Goal: Information Seeking & Learning: Learn about a topic

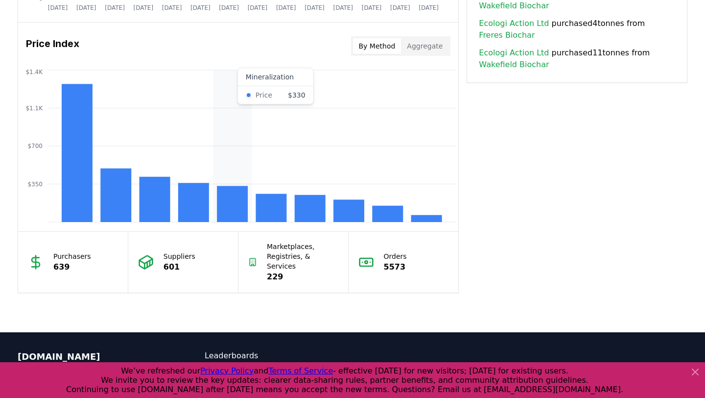
scroll to position [875, 0]
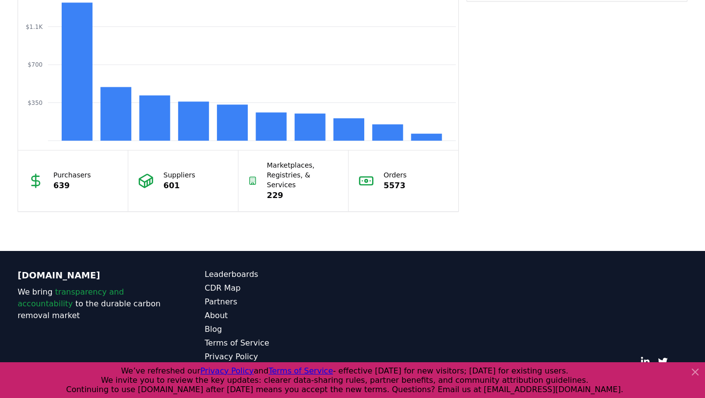
click at [698, 374] on icon at bounding box center [696, 372] width 6 height 6
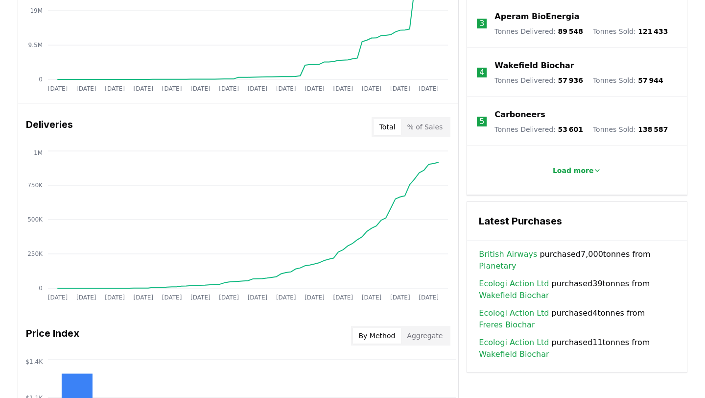
scroll to position [0, 0]
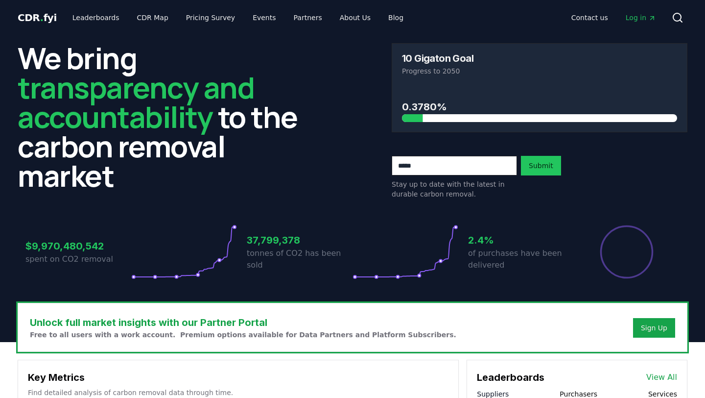
click at [216, 174] on h2 "We bring transparency and accountability to the carbon removal market" at bounding box center [166, 116] width 296 height 147
click at [96, 23] on link "Leaderboards" at bounding box center [96, 18] width 63 height 18
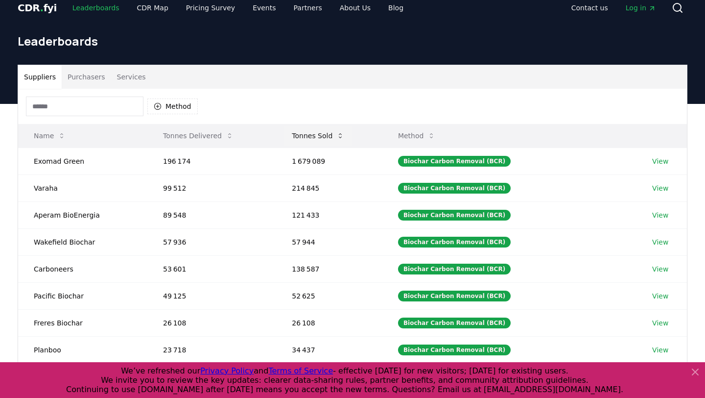
scroll to position [13, 0]
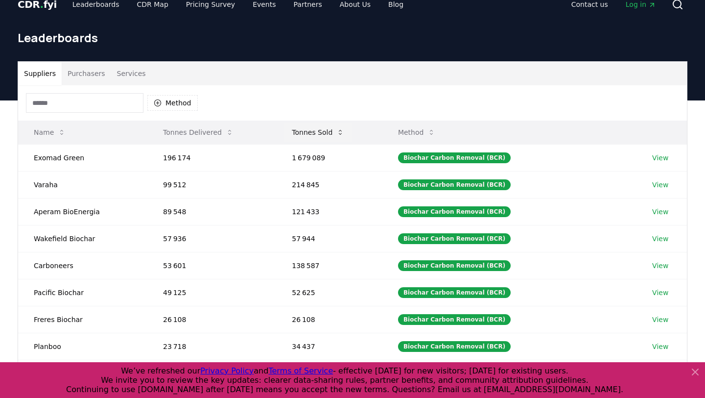
click at [334, 128] on button "Tonnes Sold" at bounding box center [318, 132] width 68 height 20
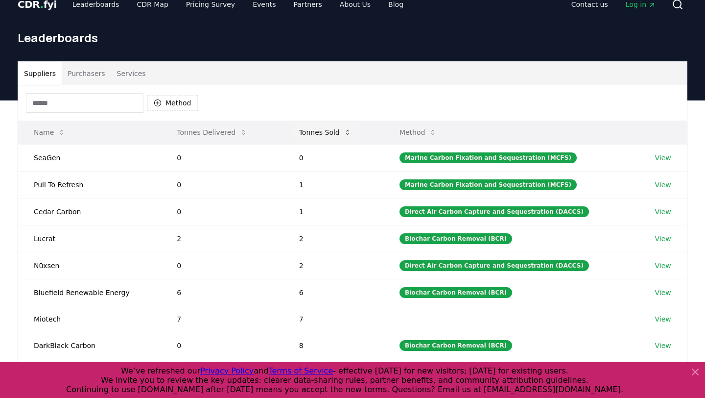
click at [344, 132] on button "Tonnes Sold" at bounding box center [325, 132] width 68 height 20
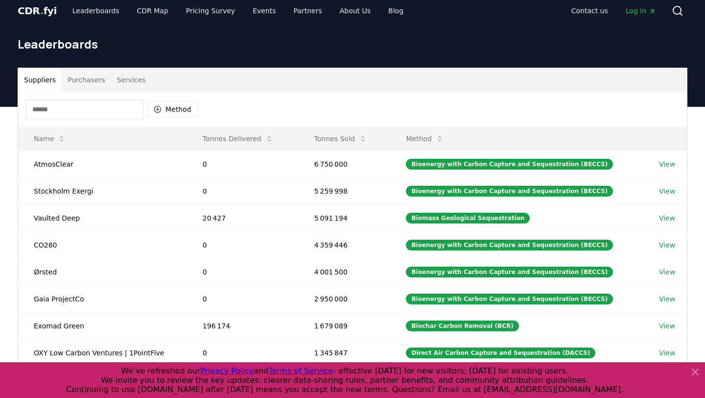
scroll to position [0, 0]
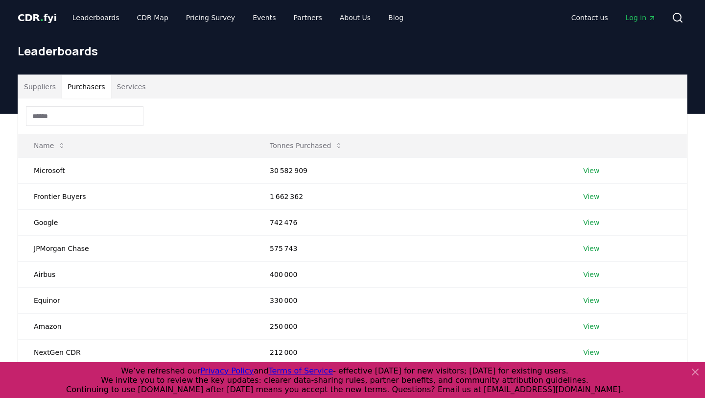
click at [79, 86] on button "Purchasers" at bounding box center [86, 87] width 49 height 24
click at [137, 91] on button "Services" at bounding box center [131, 87] width 41 height 24
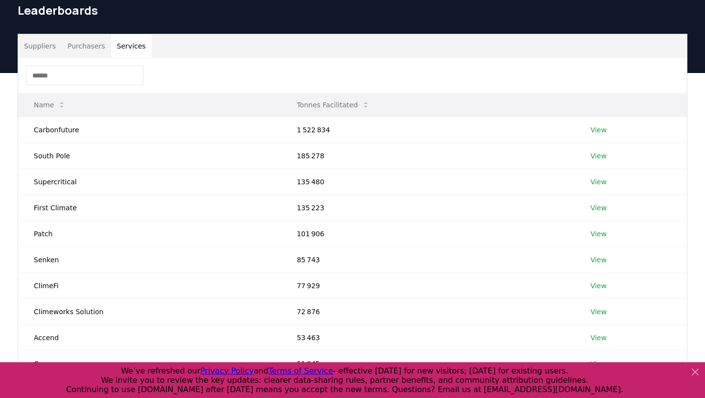
scroll to position [24, 0]
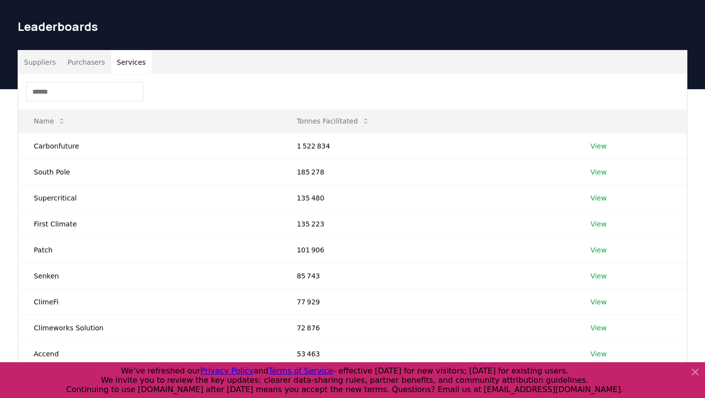
click at [43, 65] on button "Suppliers" at bounding box center [40, 62] width 44 height 24
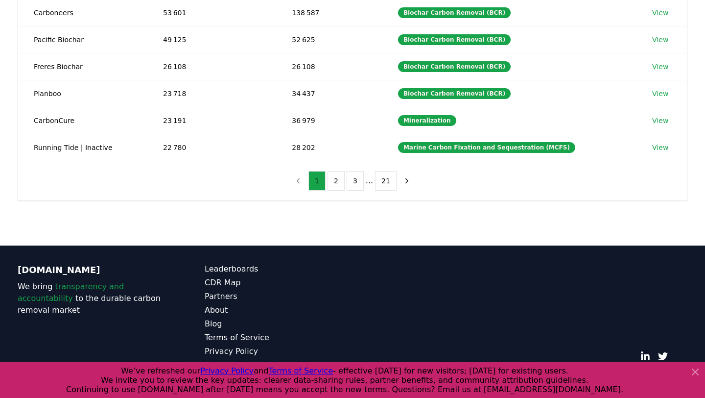
scroll to position [270, 0]
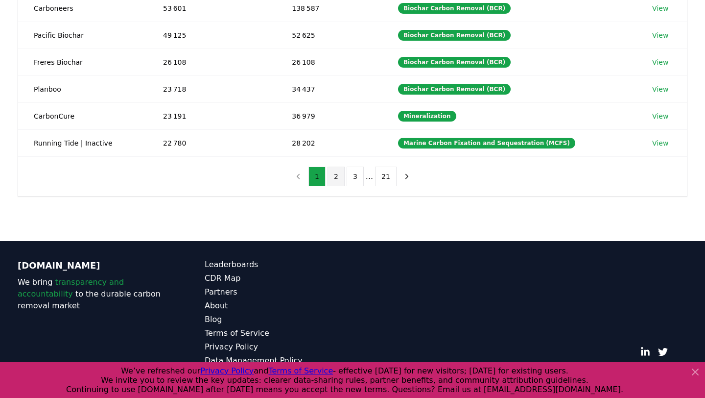
click at [334, 178] on button "2" at bounding box center [336, 177] width 17 height 20
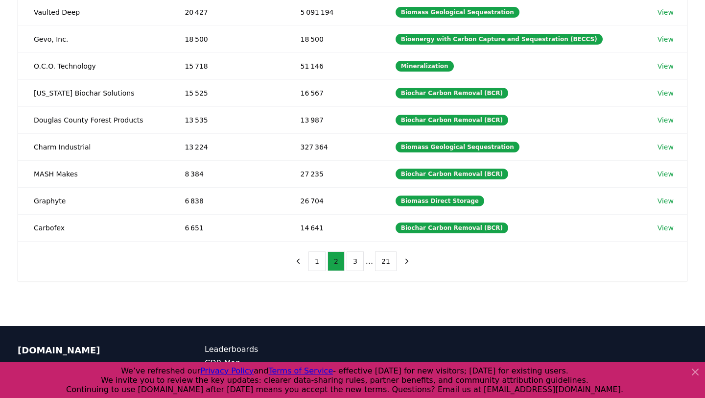
scroll to position [234, 0]
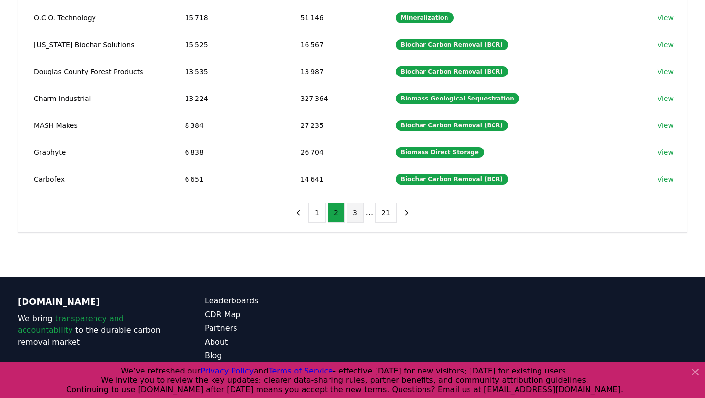
click at [357, 210] on button "3" at bounding box center [355, 213] width 17 height 20
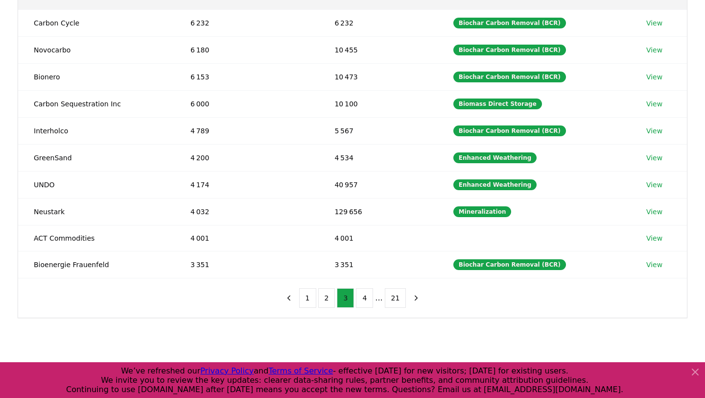
scroll to position [189, 0]
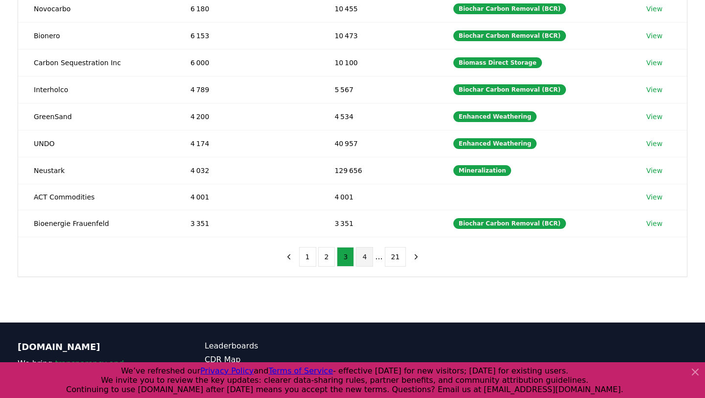
click at [360, 256] on button "4" at bounding box center [364, 257] width 17 height 20
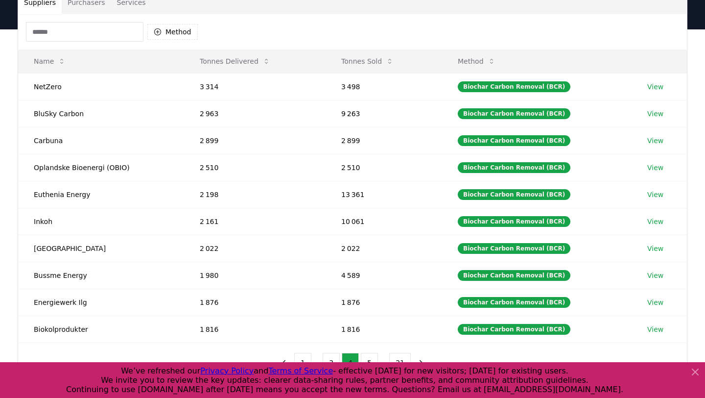
scroll to position [270, 0]
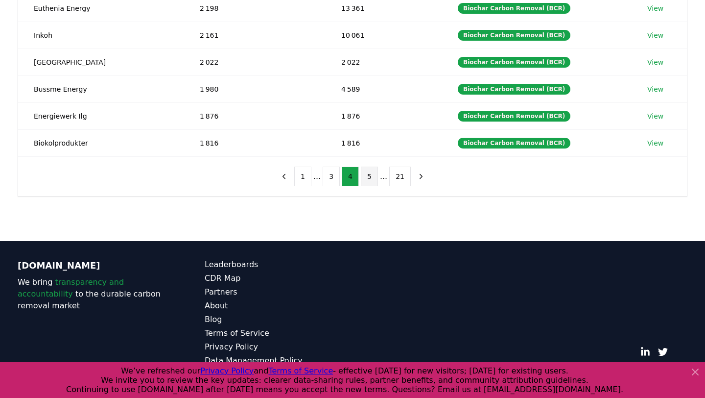
click at [374, 177] on button "5" at bounding box center [369, 177] width 17 height 20
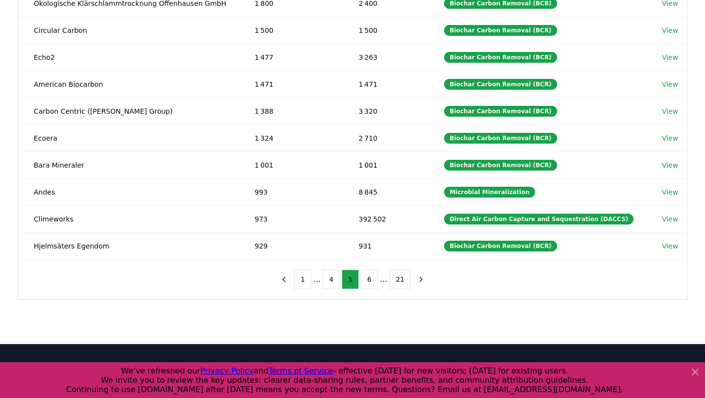
scroll to position [209, 0]
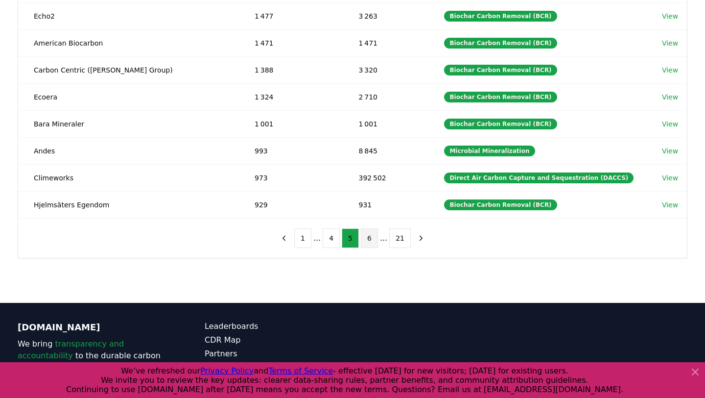
click at [371, 235] on button "6" at bounding box center [369, 238] width 17 height 20
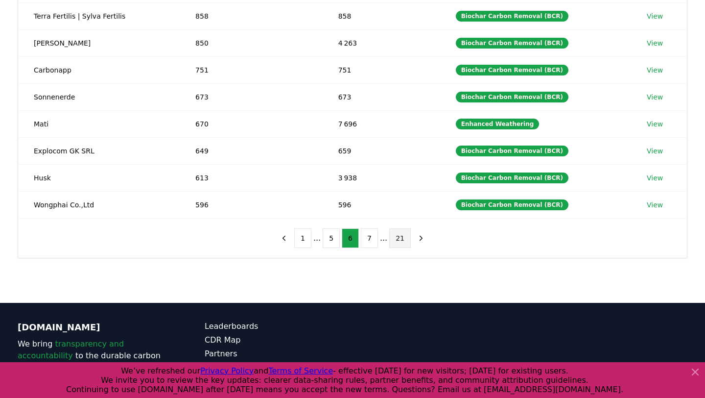
click at [398, 242] on button "21" at bounding box center [400, 238] width 22 height 20
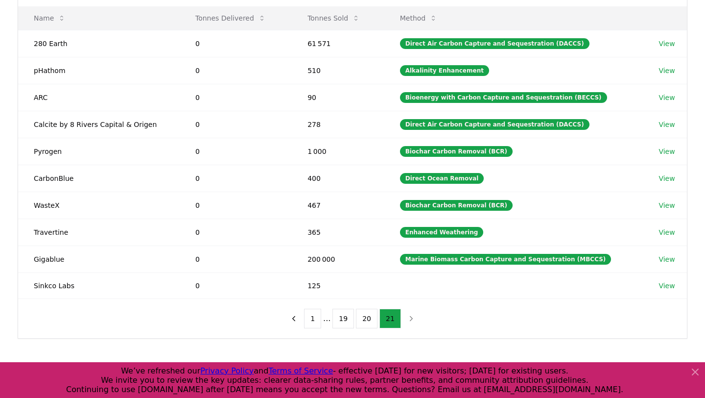
scroll to position [112, 0]
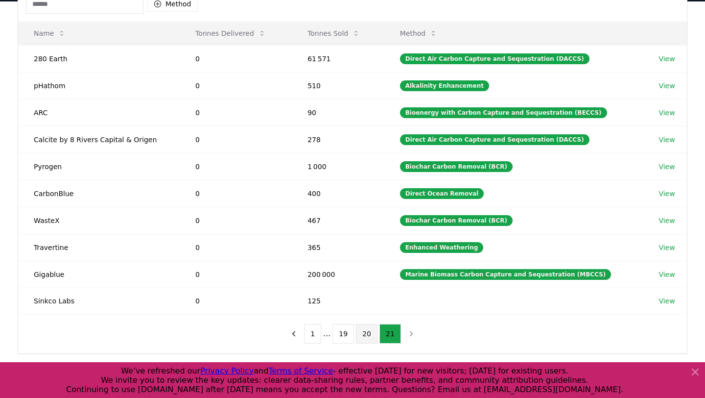
click at [371, 330] on button "20" at bounding box center [367, 334] width 22 height 20
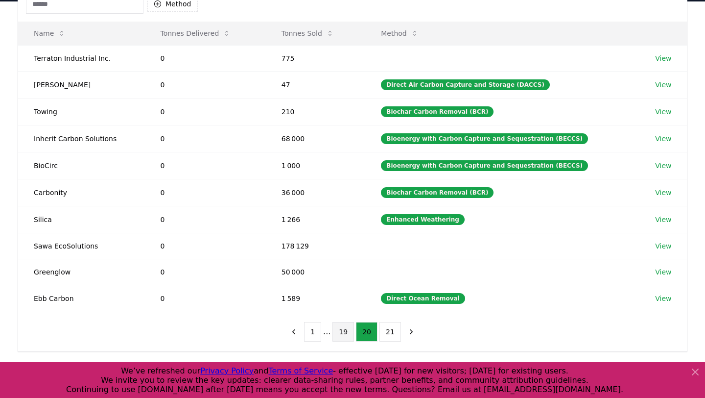
click at [353, 330] on button "19" at bounding box center [344, 332] width 22 height 20
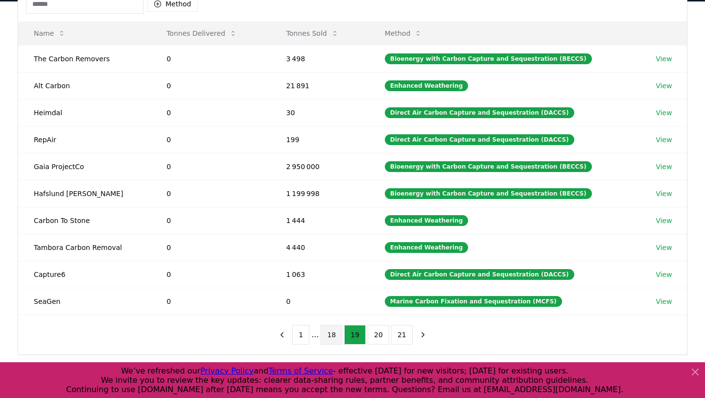
click at [334, 335] on button "18" at bounding box center [332, 335] width 22 height 20
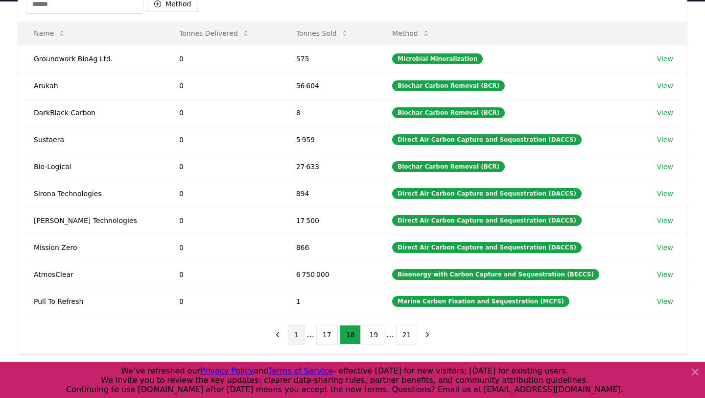
click at [302, 334] on button "1" at bounding box center [296, 335] width 17 height 20
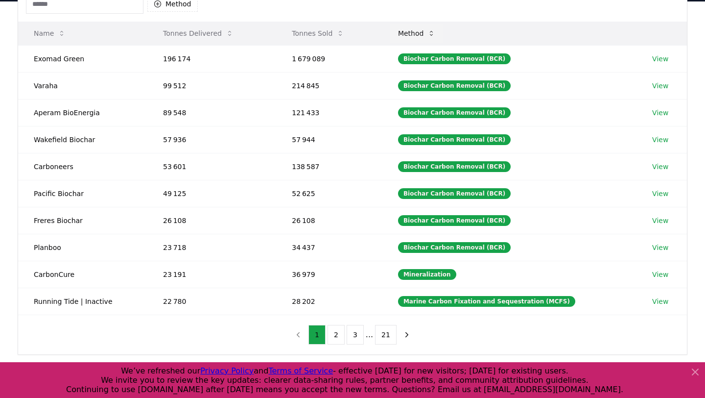
click at [432, 38] on button "Method" at bounding box center [416, 34] width 53 height 20
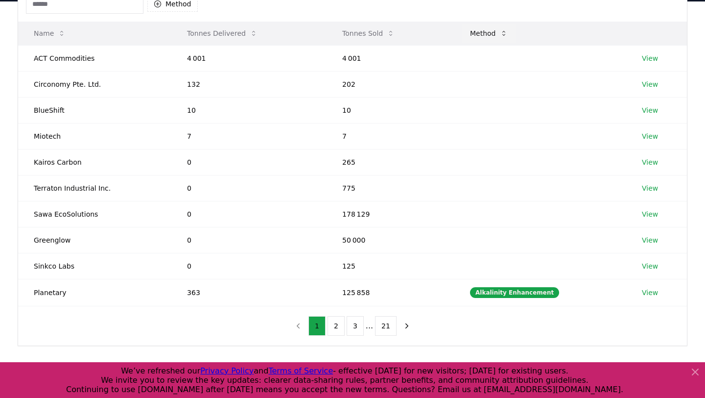
click at [513, 30] on button "Method" at bounding box center [488, 34] width 53 height 20
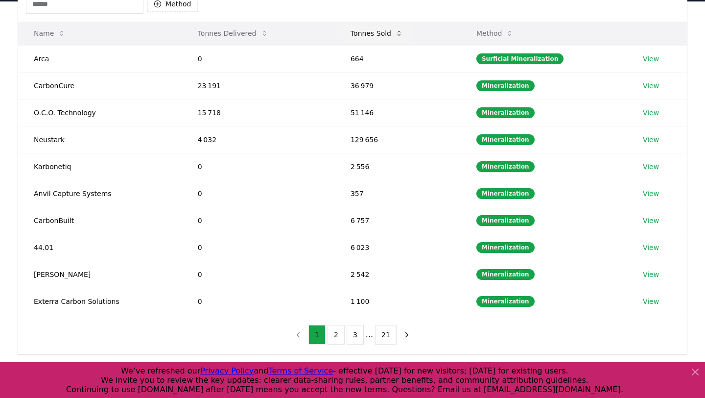
click at [383, 33] on button "Tonnes Sold" at bounding box center [377, 34] width 68 height 20
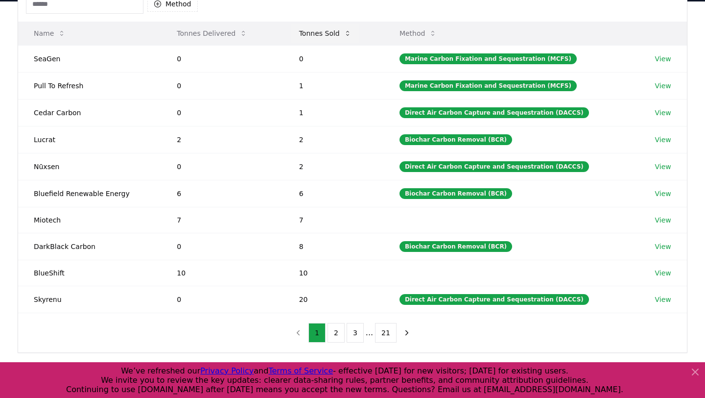
click at [334, 38] on button "Tonnes Sold" at bounding box center [325, 34] width 68 height 20
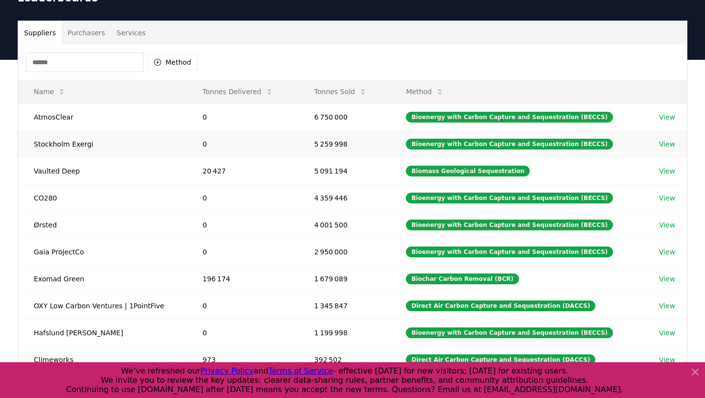
scroll to position [44, 0]
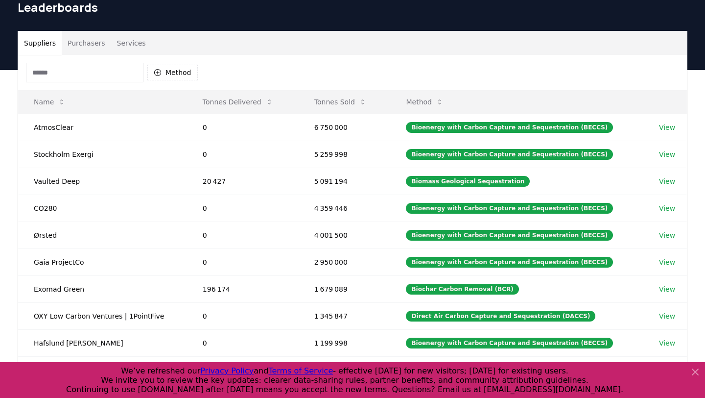
click at [87, 40] on button "Purchasers" at bounding box center [86, 43] width 49 height 24
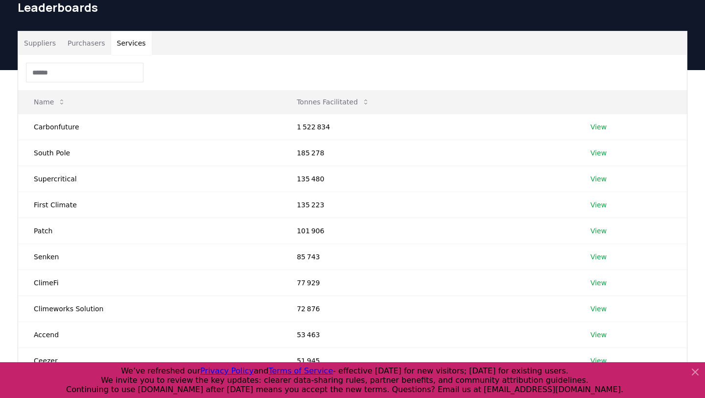
click at [134, 42] on button "Services" at bounding box center [131, 43] width 41 height 24
click at [96, 43] on button "Purchasers" at bounding box center [86, 43] width 49 height 24
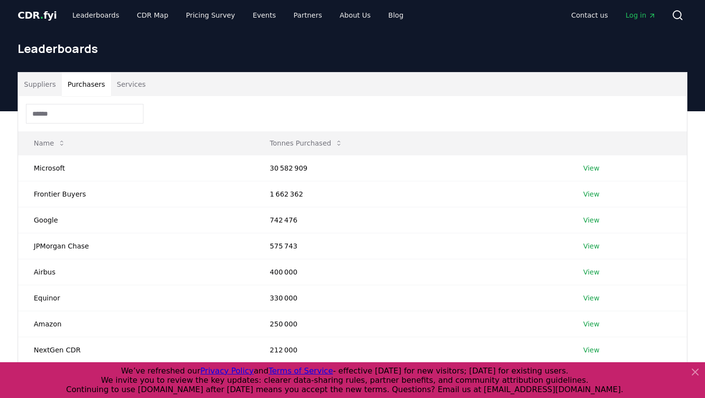
scroll to position [0, 0]
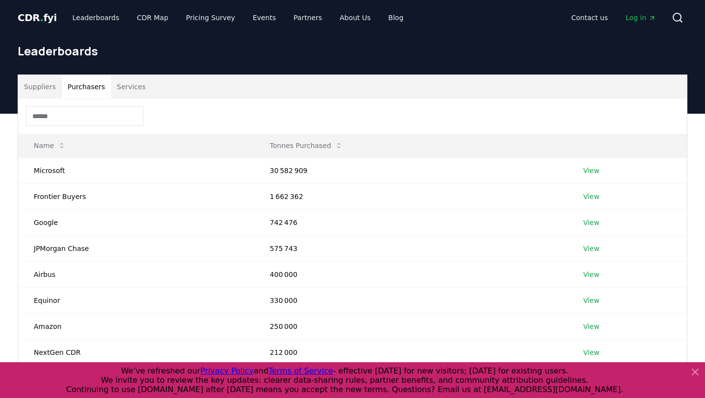
click at [44, 86] on button "Suppliers" at bounding box center [40, 87] width 44 height 24
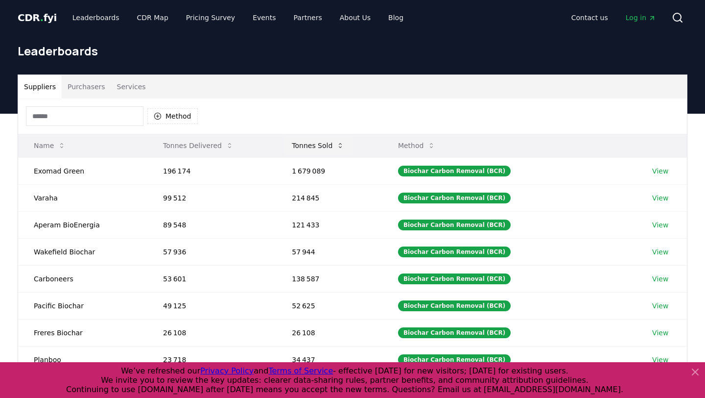
click at [322, 144] on button "Tonnes Sold" at bounding box center [318, 146] width 68 height 20
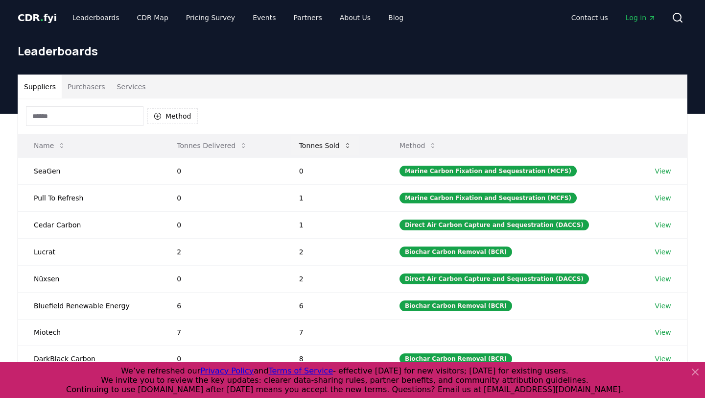
click at [322, 144] on button "Tonnes Sold" at bounding box center [325, 146] width 68 height 20
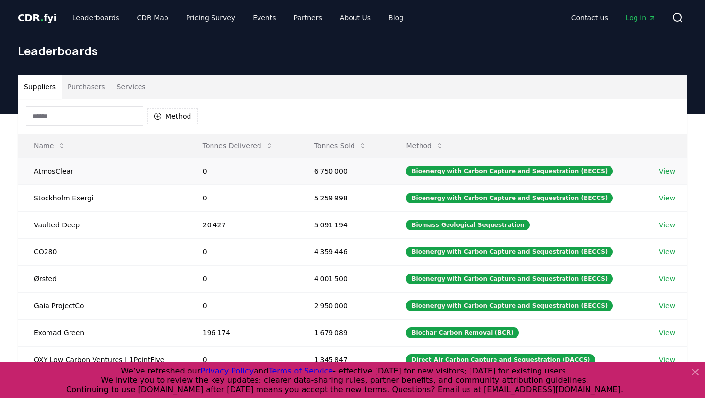
click at [668, 168] on link "View" at bounding box center [667, 171] width 16 height 10
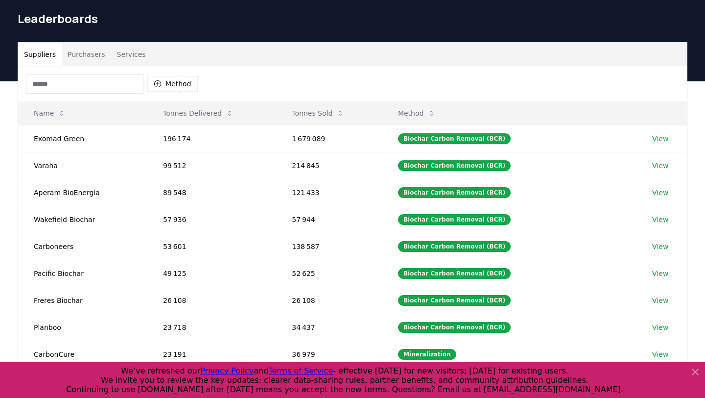
scroll to position [36, 0]
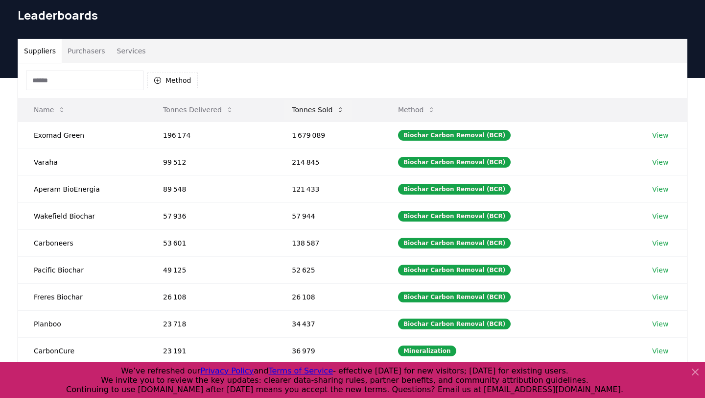
click at [311, 111] on button "Tonnes Sold" at bounding box center [318, 110] width 68 height 20
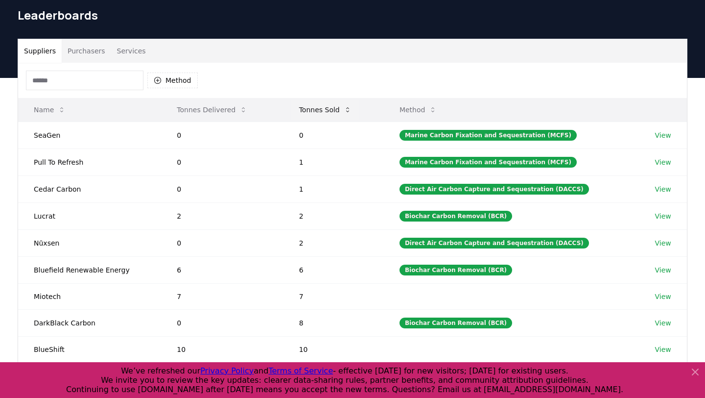
click at [311, 111] on button "Tonnes Sold" at bounding box center [325, 110] width 68 height 20
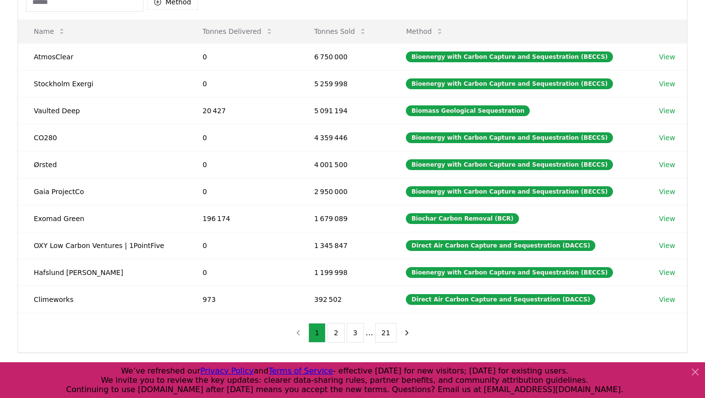
scroll to position [144, 0]
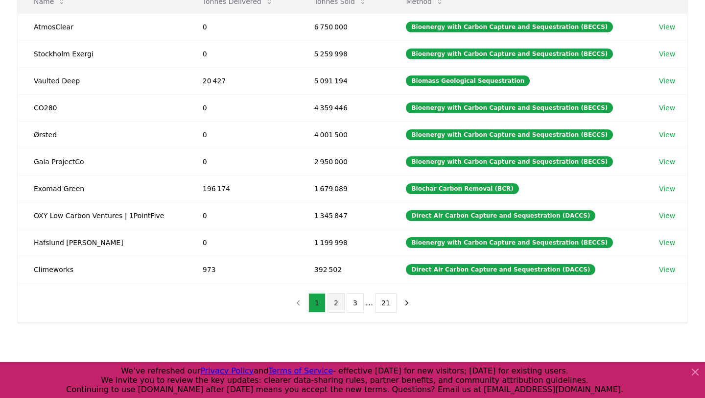
click at [336, 302] on button "2" at bounding box center [336, 303] width 17 height 20
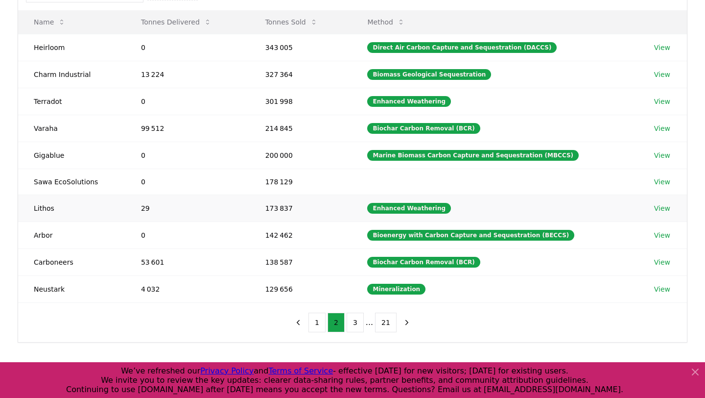
scroll to position [121, 0]
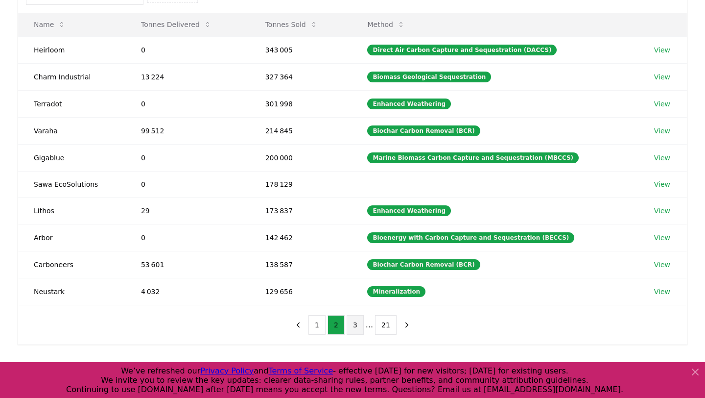
click at [353, 326] on button "3" at bounding box center [355, 325] width 17 height 20
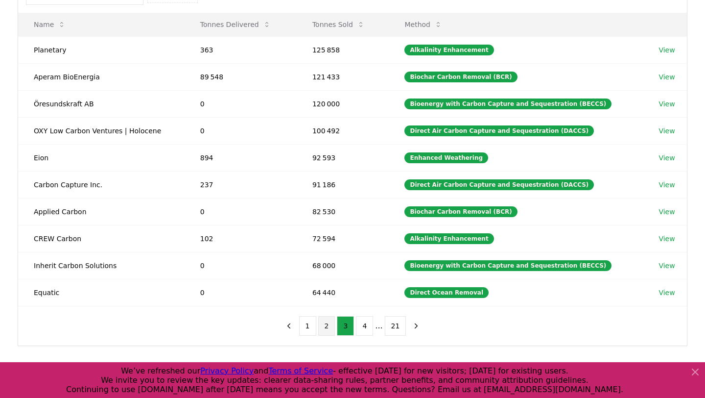
click at [331, 327] on button "2" at bounding box center [326, 326] width 17 height 20
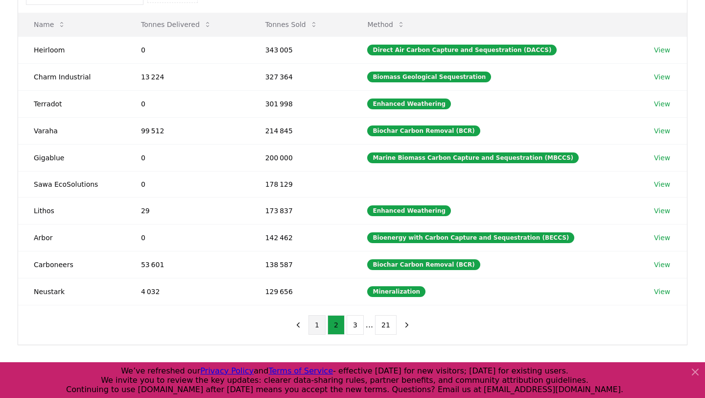
click at [316, 326] on button "1" at bounding box center [317, 325] width 17 height 20
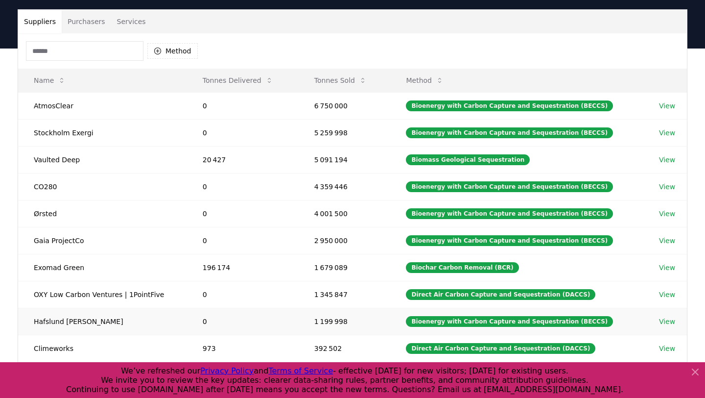
scroll to position [65, 0]
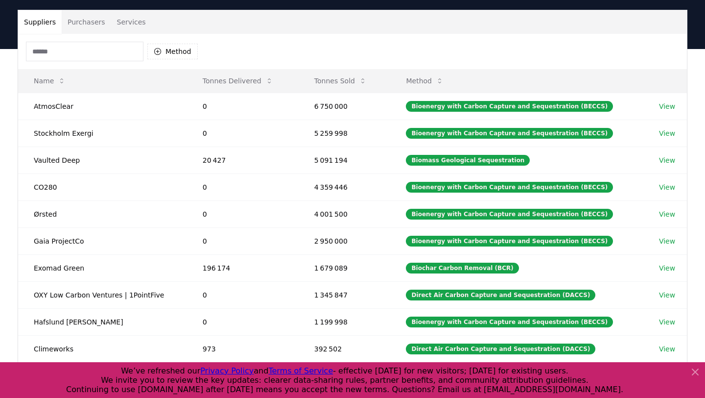
click at [98, 27] on button "Purchasers" at bounding box center [86, 22] width 49 height 24
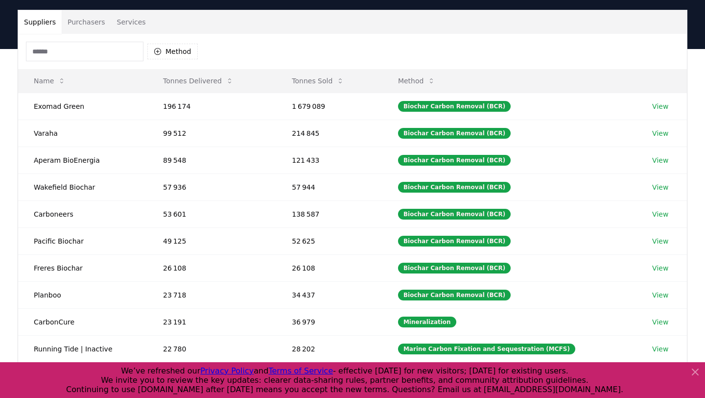
click at [50, 29] on button "Suppliers" at bounding box center [40, 22] width 44 height 24
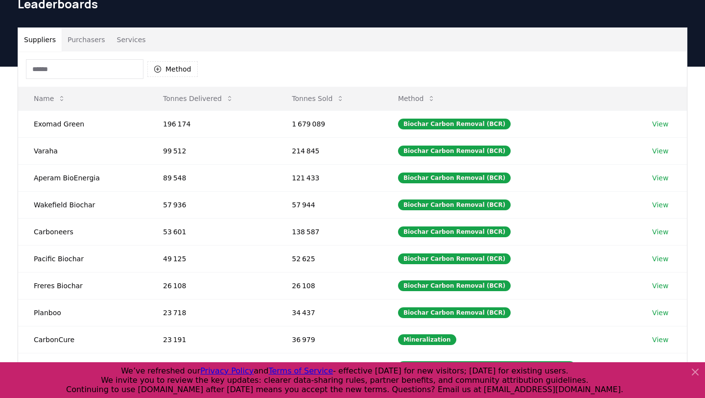
scroll to position [44, 0]
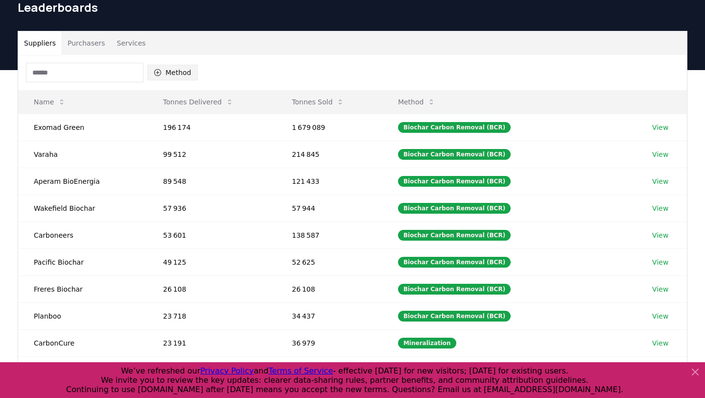
click at [174, 78] on button "Method" at bounding box center [172, 73] width 50 height 16
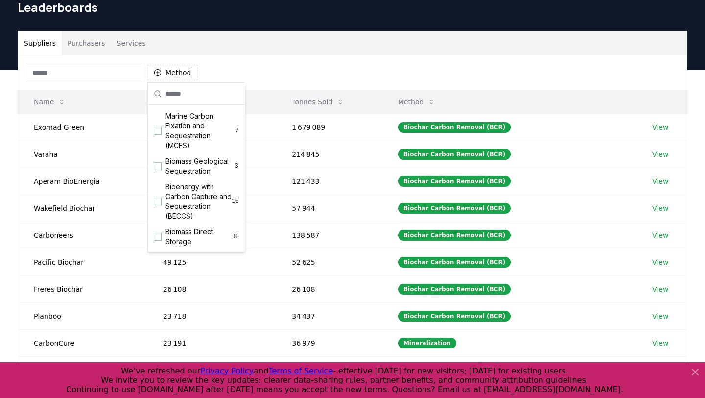
scroll to position [0, 0]
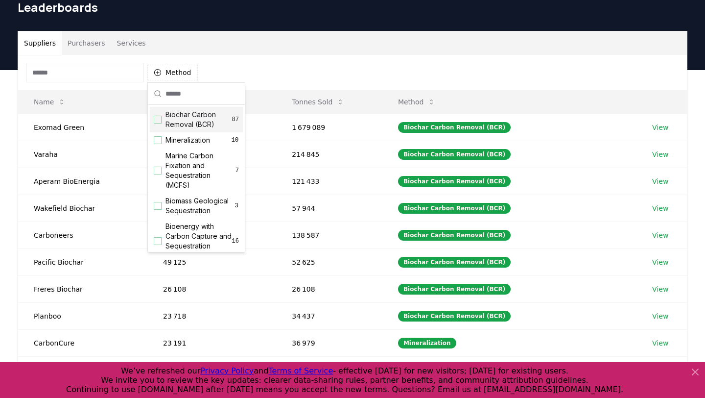
click at [241, 67] on div "Method" at bounding box center [352, 72] width 669 height 35
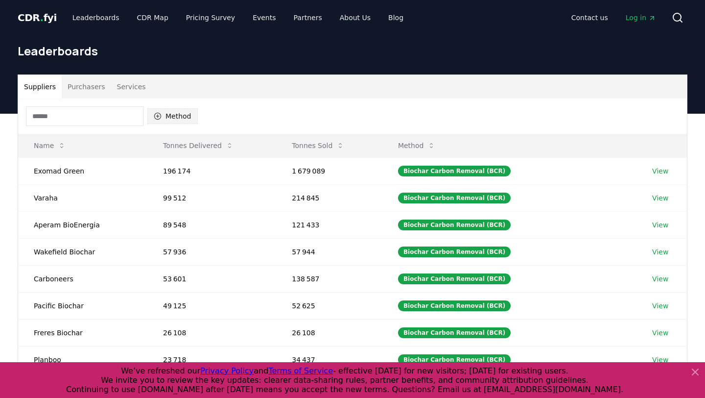
click at [172, 117] on button "Method" at bounding box center [172, 116] width 50 height 16
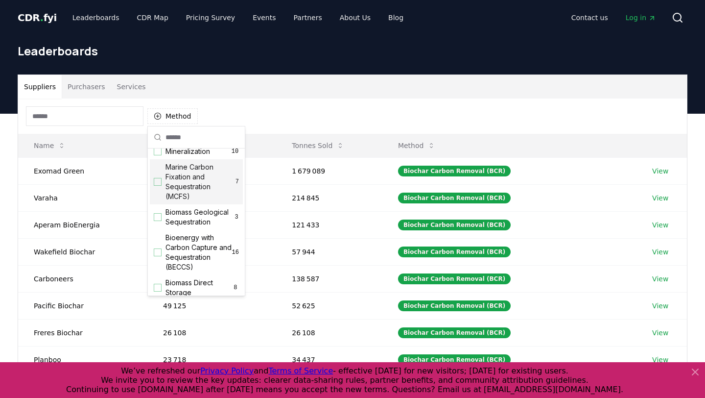
scroll to position [35, 0]
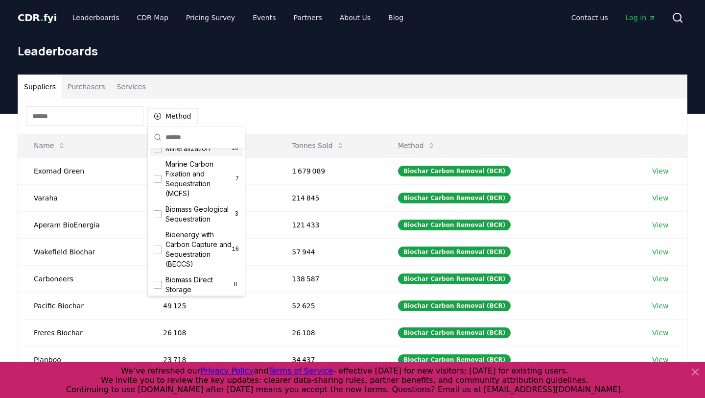
click at [277, 106] on div "Method" at bounding box center [352, 115] width 669 height 35
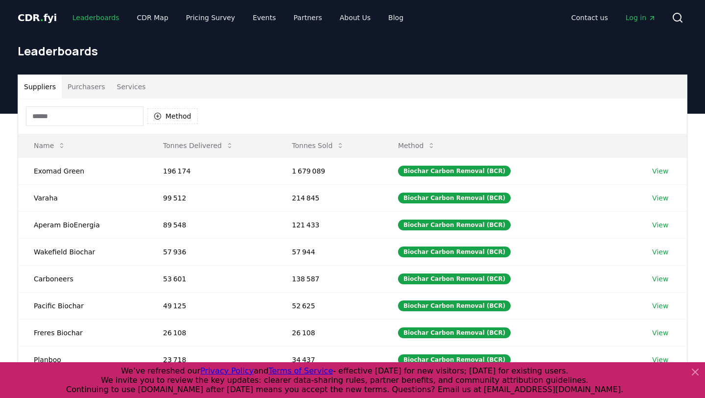
click at [91, 13] on link "Leaderboards" at bounding box center [96, 18] width 63 height 18
click at [153, 21] on link "CDR Map" at bounding box center [152, 18] width 47 height 18
